Goal: Entertainment & Leisure: Browse casually

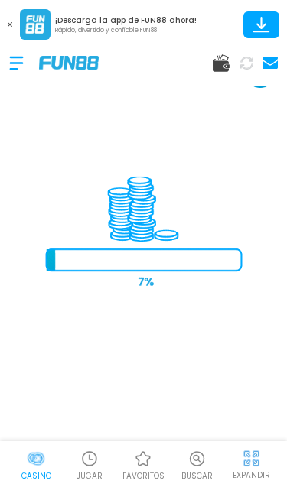
click at [6, 34] on button at bounding box center [10, 25] width 20 height 20
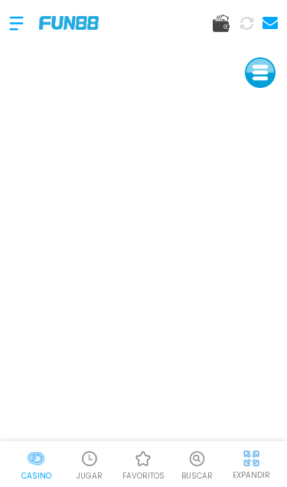
click at [265, 449] on div "EXPANDIR" at bounding box center [250, 463] width 53 height 34
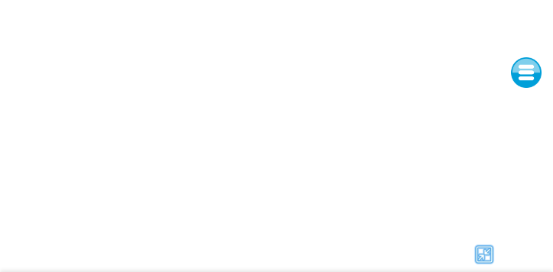
click at [286, 248] on div at bounding box center [484, 254] width 120 height 23
click at [286, 250] on img at bounding box center [484, 254] width 23 height 23
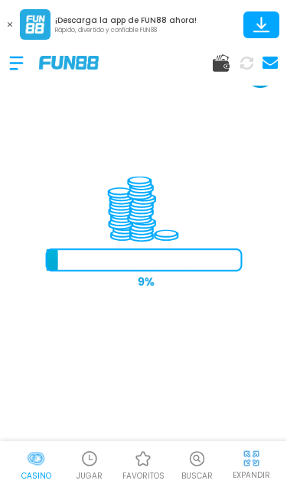
click at [3, 15] on button at bounding box center [10, 25] width 20 height 20
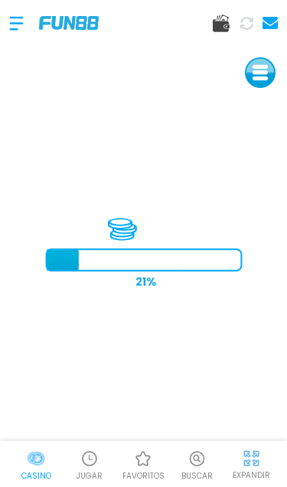
click at [2, 15] on div at bounding box center [143, 23] width 287 height 46
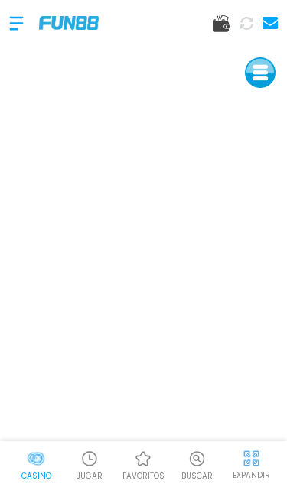
click at [272, 464] on div "EXPANDIR" at bounding box center [250, 463] width 53 height 34
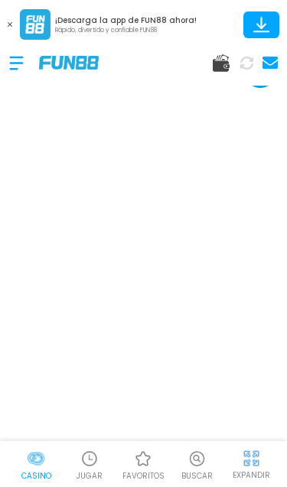
click at [5, 15] on button at bounding box center [10, 25] width 20 height 20
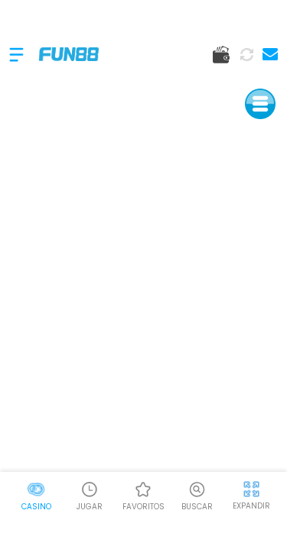
scroll to position [32, 0]
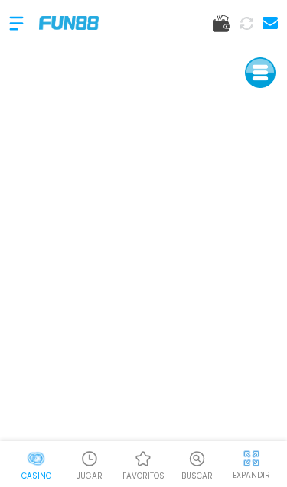
click at [252, 462] on img at bounding box center [250, 458] width 19 height 19
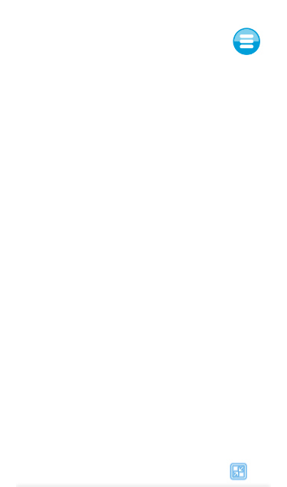
scroll to position [0, 0]
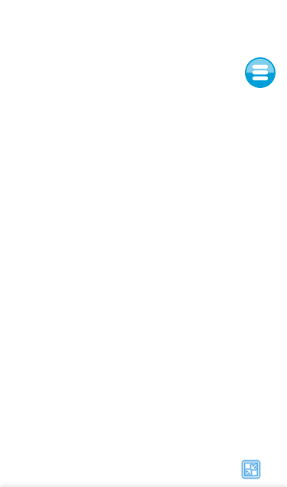
click at [258, 467] on img at bounding box center [250, 469] width 23 height 23
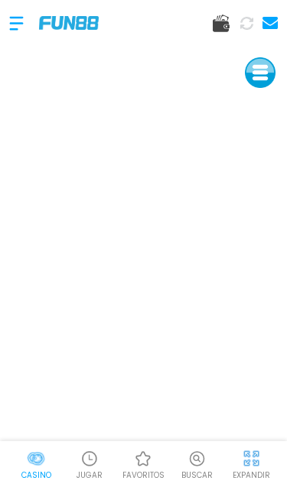
click at [9, 29] on div at bounding box center [24, 23] width 30 height 45
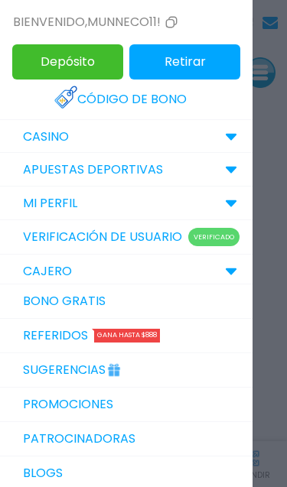
click at [276, 330] on div at bounding box center [143, 243] width 287 height 487
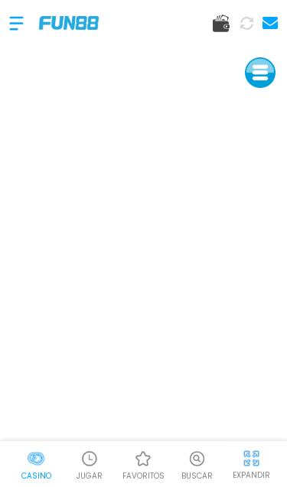
click at [35, 459] on img at bounding box center [36, 458] width 18 height 18
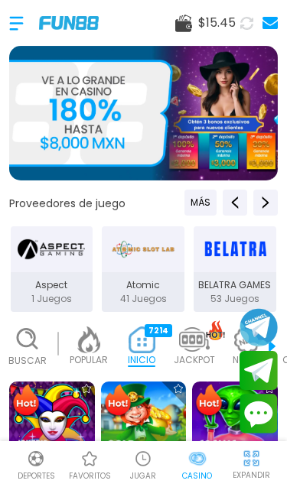
click at [9, 28] on div at bounding box center [24, 23] width 30 height 45
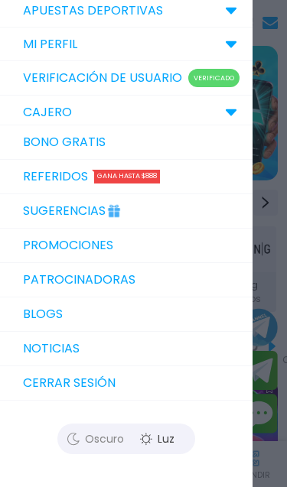
scroll to position [159, 0]
click at [113, 380] on button "Cerrar sesión" at bounding box center [126, 383] width 252 height 34
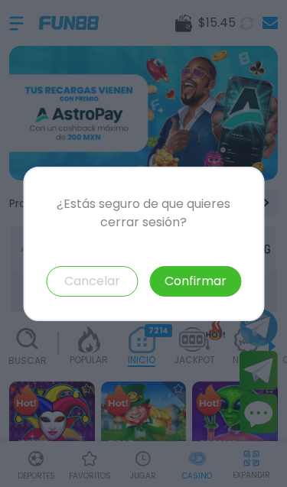
click at [199, 287] on button "Confirmar" at bounding box center [195, 281] width 92 height 31
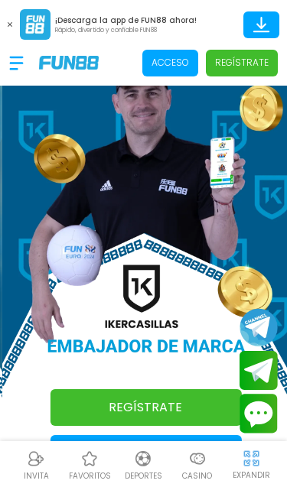
click at [11, 27] on button at bounding box center [10, 25] width 20 height 20
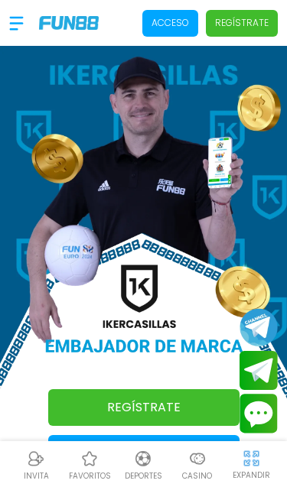
click at [173, 24] on p "Acceso" at bounding box center [169, 23] width 37 height 14
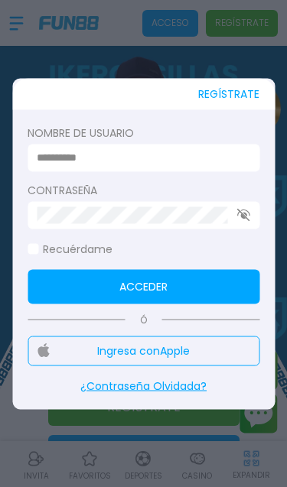
click at [199, 155] on input at bounding box center [139, 158] width 204 height 16
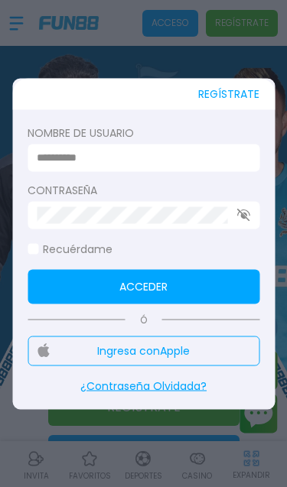
type input "*********"
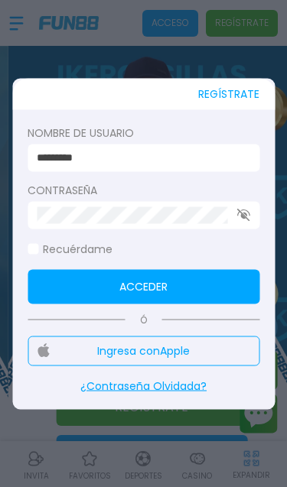
click at [240, 287] on button "Acceder" at bounding box center [144, 286] width 232 height 34
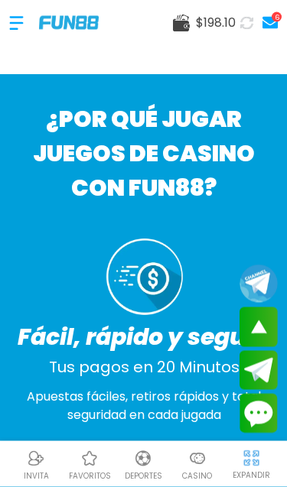
scroll to position [782, 0]
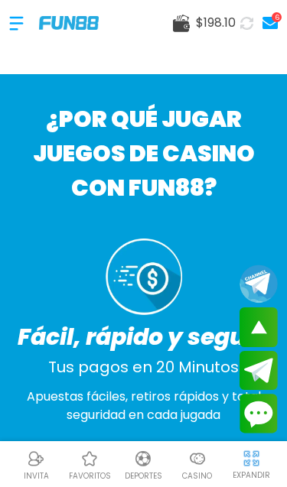
click at [196, 468] on img at bounding box center [197, 458] width 18 height 18
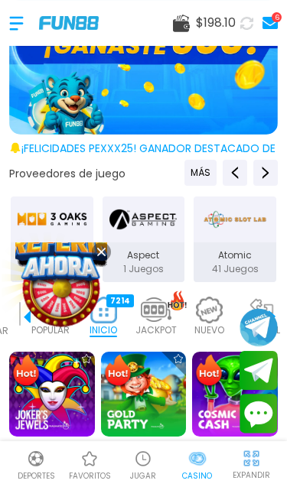
scroll to position [46, 0]
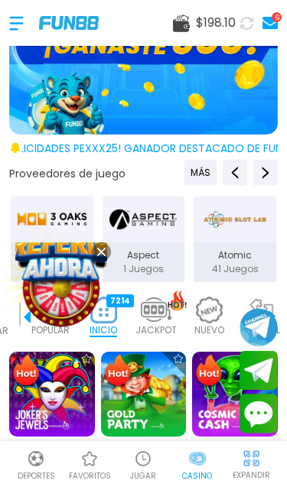
click at [100, 261] on button at bounding box center [101, 251] width 19 height 19
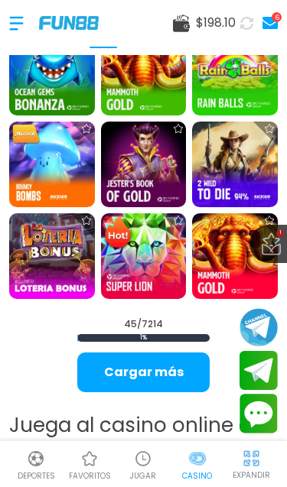
scroll to position [1418, 0]
click at [110, 370] on button "Cargar más" at bounding box center [143, 372] width 132 height 40
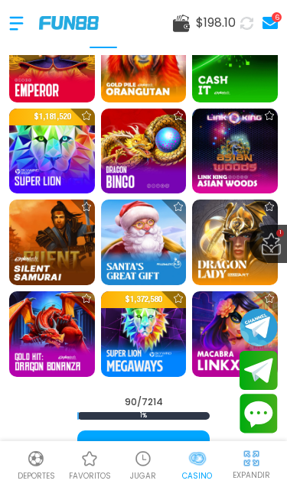
scroll to position [2713, 0]
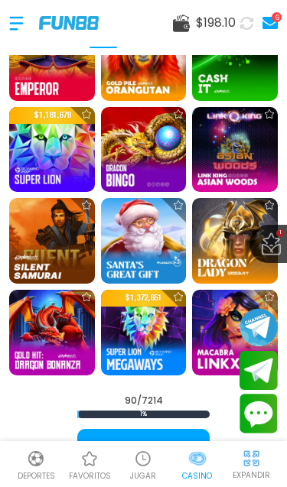
click at [131, 449] on button "Cargar más" at bounding box center [143, 449] width 132 height 40
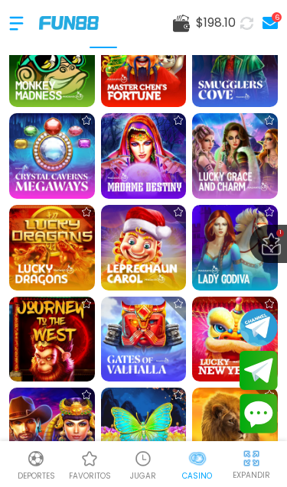
scroll to position [4085, 0]
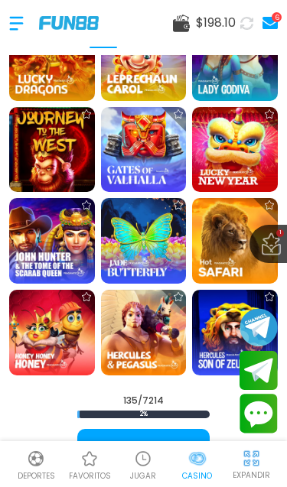
click at [115, 429] on button "Cargar más" at bounding box center [143, 449] width 132 height 40
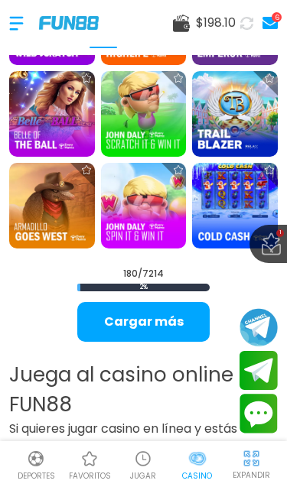
scroll to position [5587, 0]
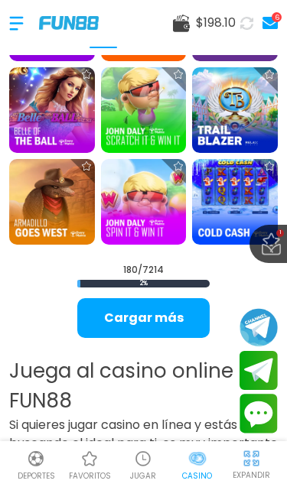
click at [118, 326] on button "Cargar más" at bounding box center [143, 318] width 132 height 40
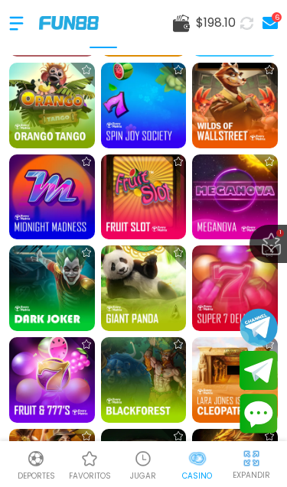
scroll to position [6599, 0]
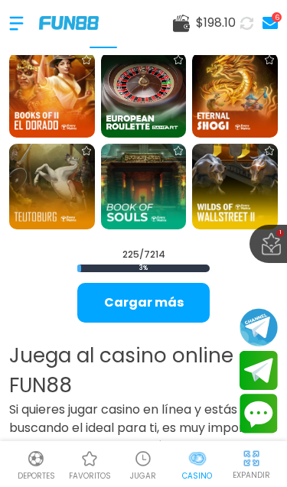
click at [109, 306] on button "Cargar más" at bounding box center [143, 303] width 132 height 40
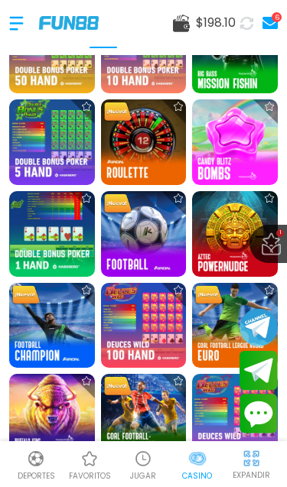
scroll to position [8115, 0]
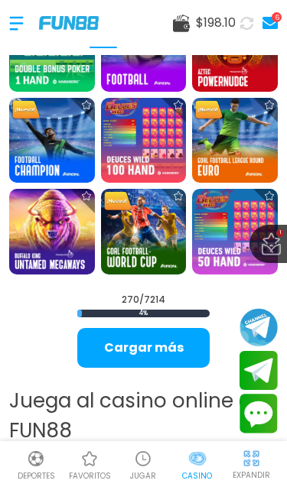
click at [116, 352] on button "Cargar más" at bounding box center [143, 348] width 132 height 40
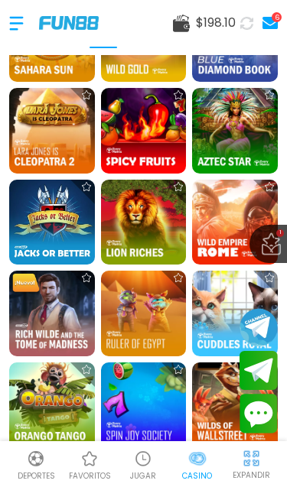
scroll to position [6231, 0]
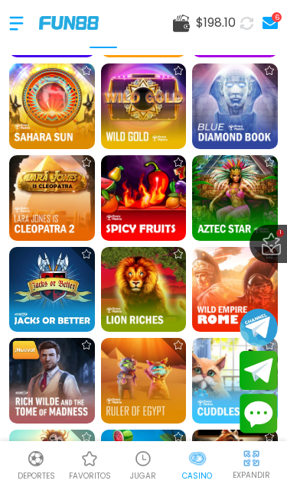
click at [126, 299] on img at bounding box center [144, 290] width 86 height 86
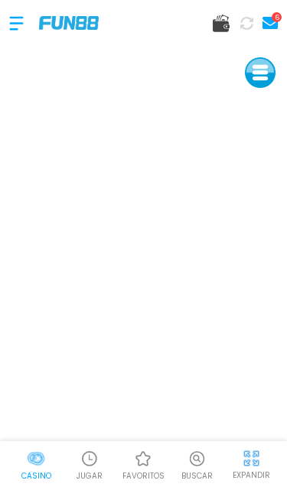
click at [259, 466] on img at bounding box center [250, 458] width 19 height 19
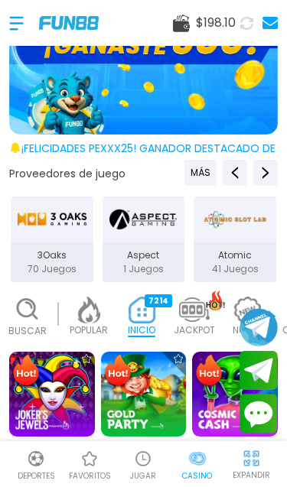
scroll to position [0, 38]
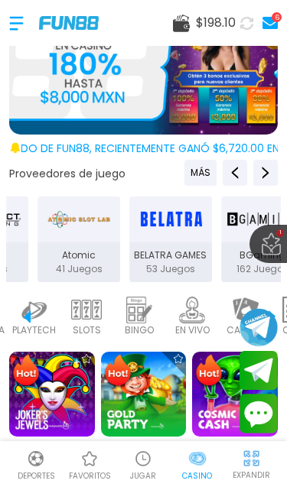
click at [85, 316] on img at bounding box center [86, 309] width 31 height 27
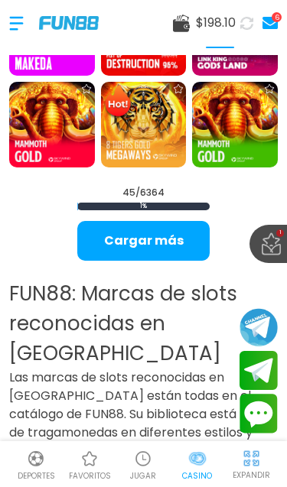
scroll to position [1551, 0]
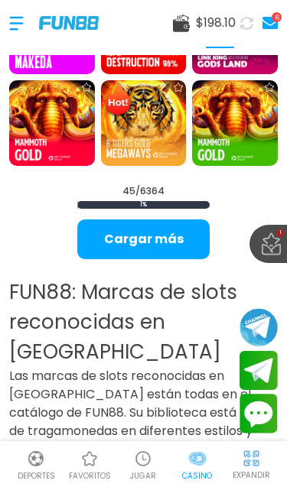
click at [115, 230] on button "Cargar más" at bounding box center [143, 239] width 132 height 40
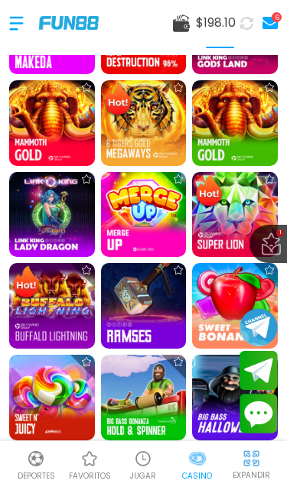
click at [146, 209] on img at bounding box center [144, 215] width 86 height 86
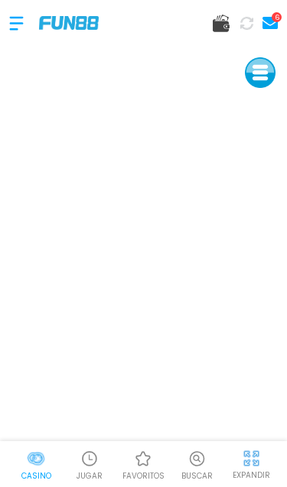
click at [258, 464] on img at bounding box center [250, 458] width 19 height 19
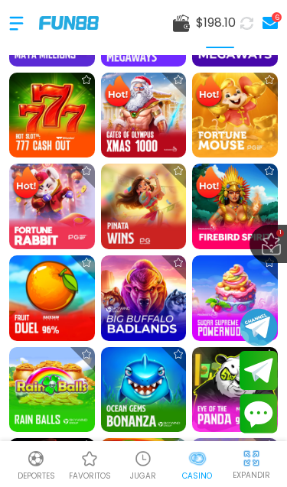
scroll to position [829, 0]
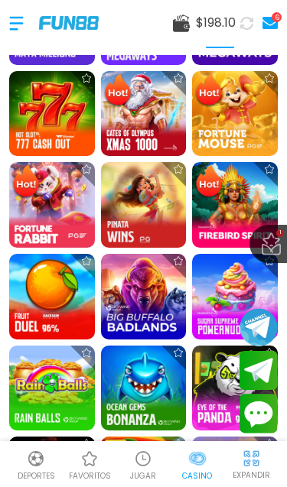
click at [232, 284] on img at bounding box center [235, 297] width 86 height 86
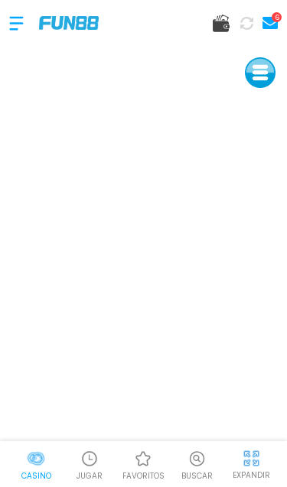
click at [257, 467] on img at bounding box center [250, 458] width 19 height 19
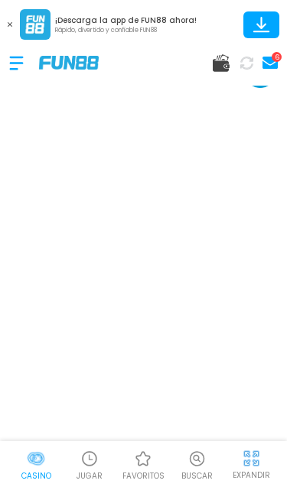
click at [259, 460] on img at bounding box center [250, 458] width 19 height 19
